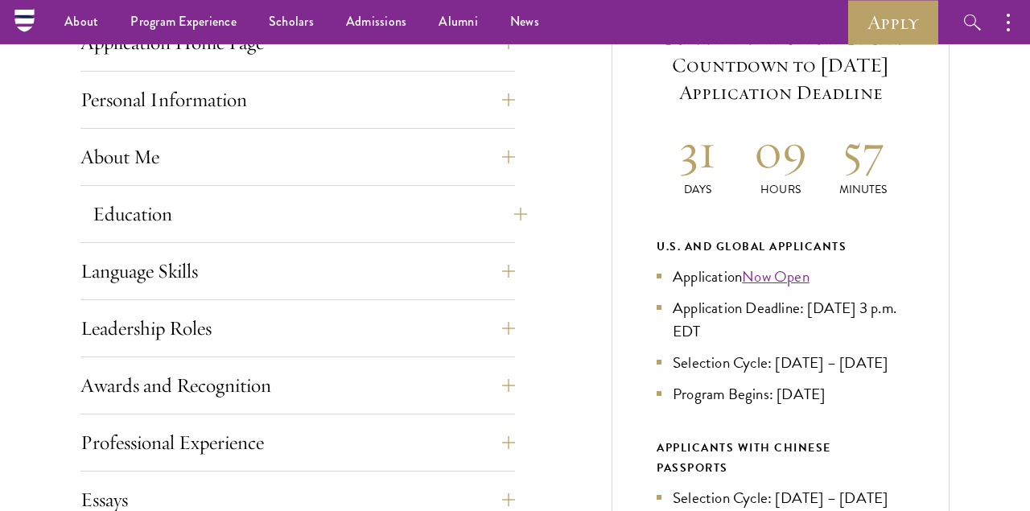
scroll to position [652, 0]
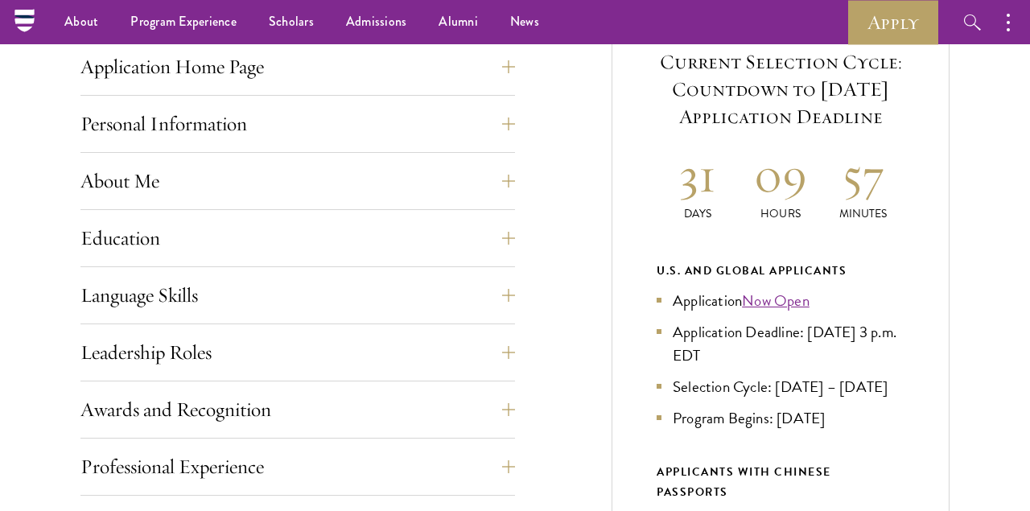
click at [780, 130] on h5 "Current Selection Cycle: Countdown to [DATE] Application Deadline" at bounding box center [781, 89] width 248 height 82
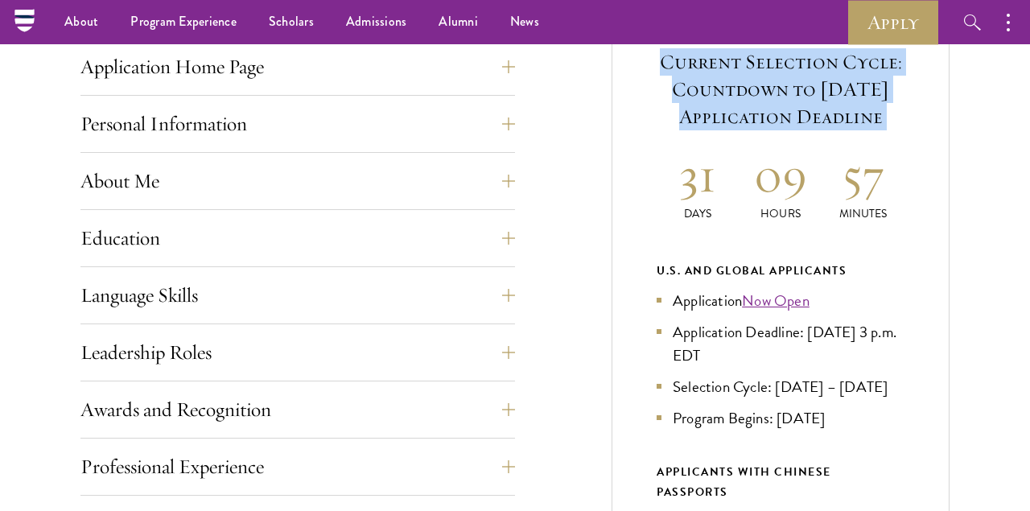
click at [780, 130] on h5 "Current Selection Cycle: Countdown to [DATE] Application Deadline" at bounding box center [781, 89] width 248 height 82
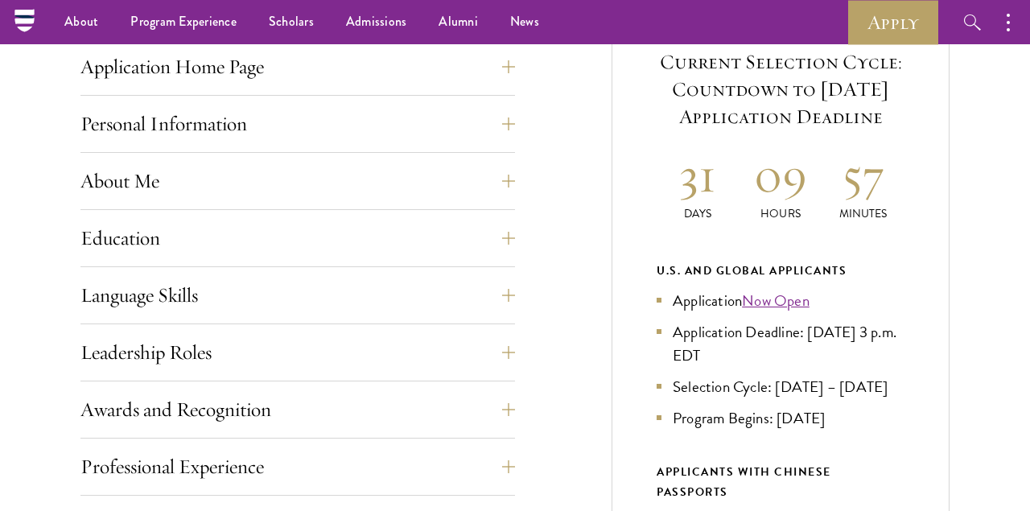
click at [780, 130] on h5 "Current Selection Cycle: Countdown to [DATE] Application Deadline" at bounding box center [781, 89] width 248 height 82
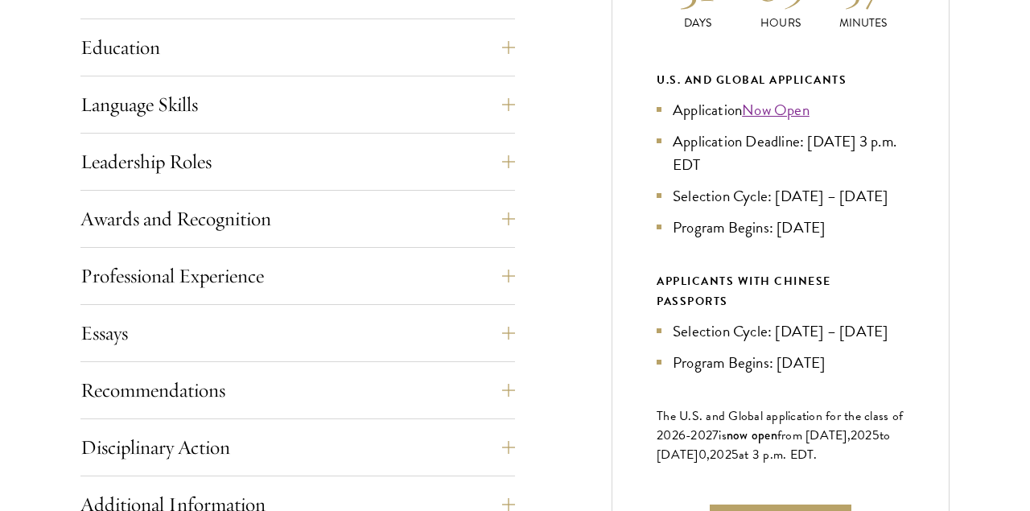
scroll to position [877, 0]
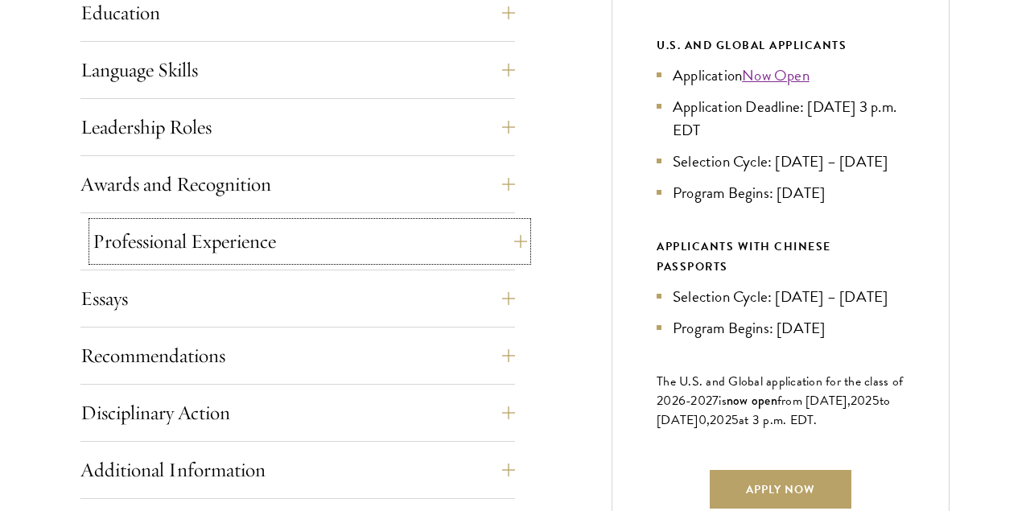
click at [157, 250] on button "Professional Experience" at bounding box center [310, 241] width 434 height 39
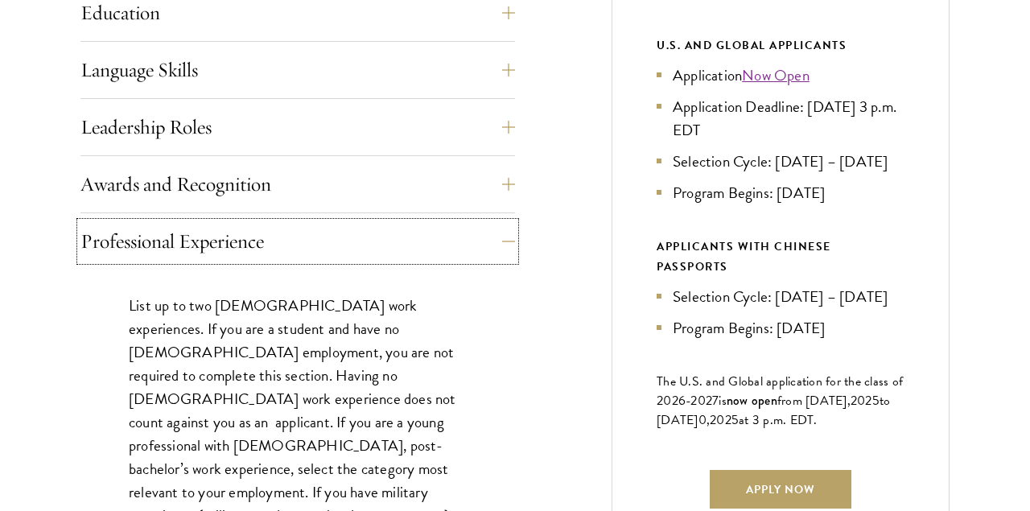
scroll to position [924, 0]
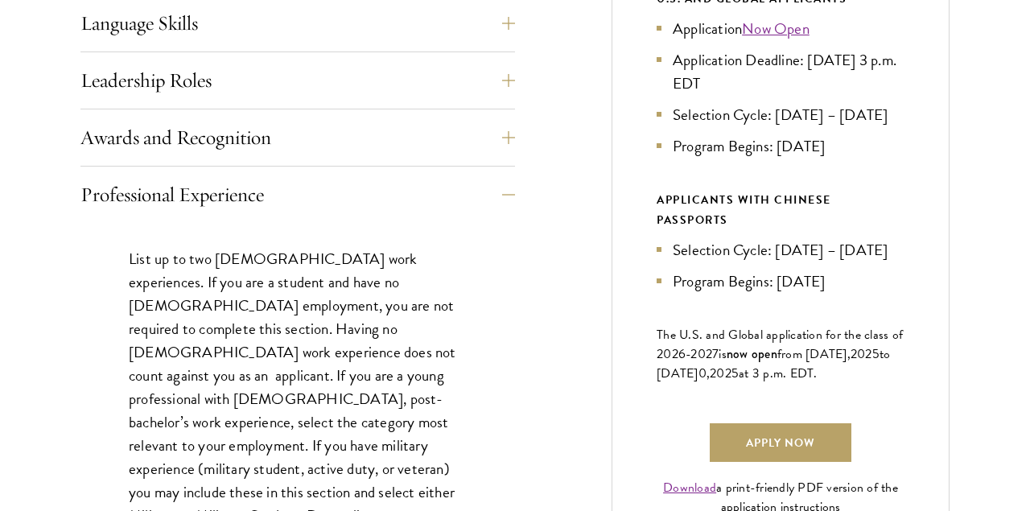
click at [260, 270] on p "List up to two [DEMOGRAPHIC_DATA] work experiences. If you are a student and ha…" at bounding box center [298, 515] width 338 height 537
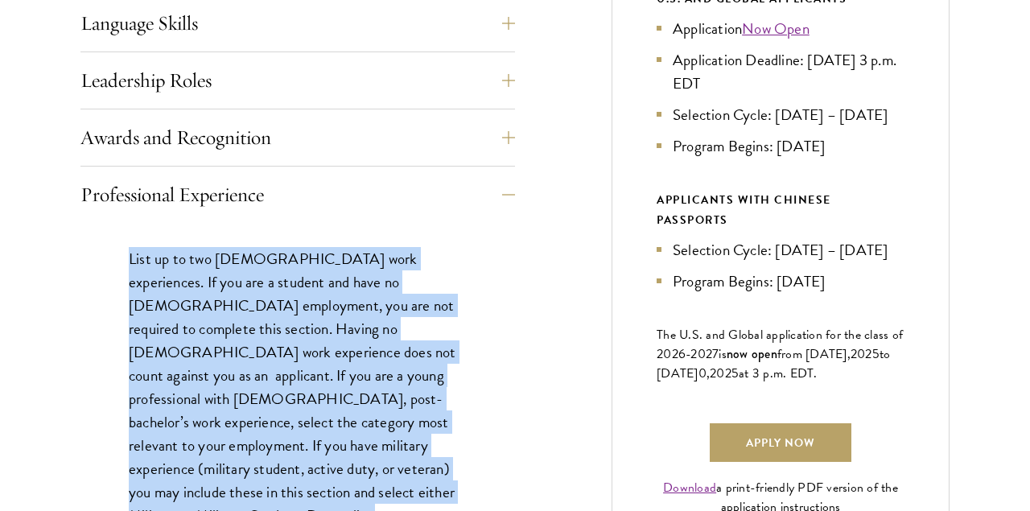
click at [260, 270] on p "List up to two [DEMOGRAPHIC_DATA] work experiences. If you are a student and ha…" at bounding box center [298, 515] width 338 height 537
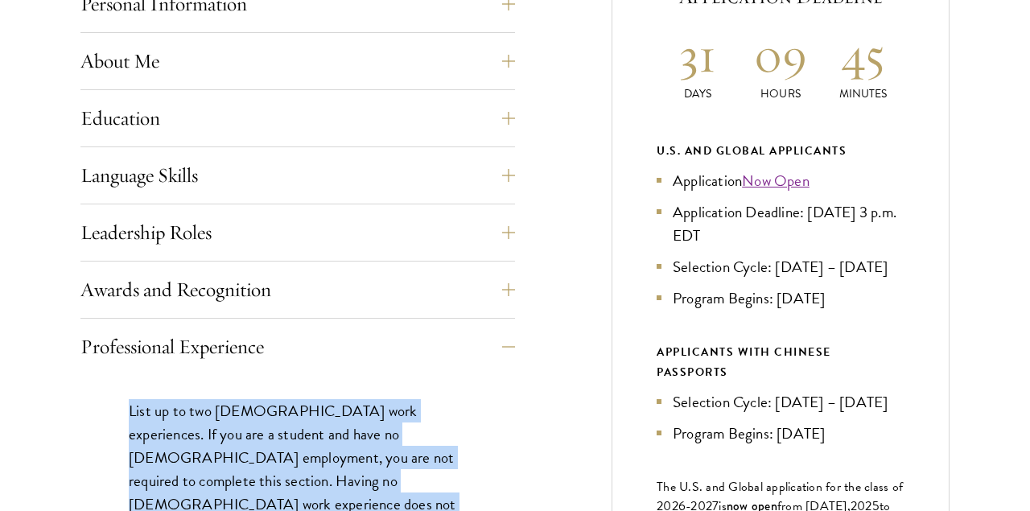
scroll to position [772, 0]
